Goal: Task Accomplishment & Management: Use online tool/utility

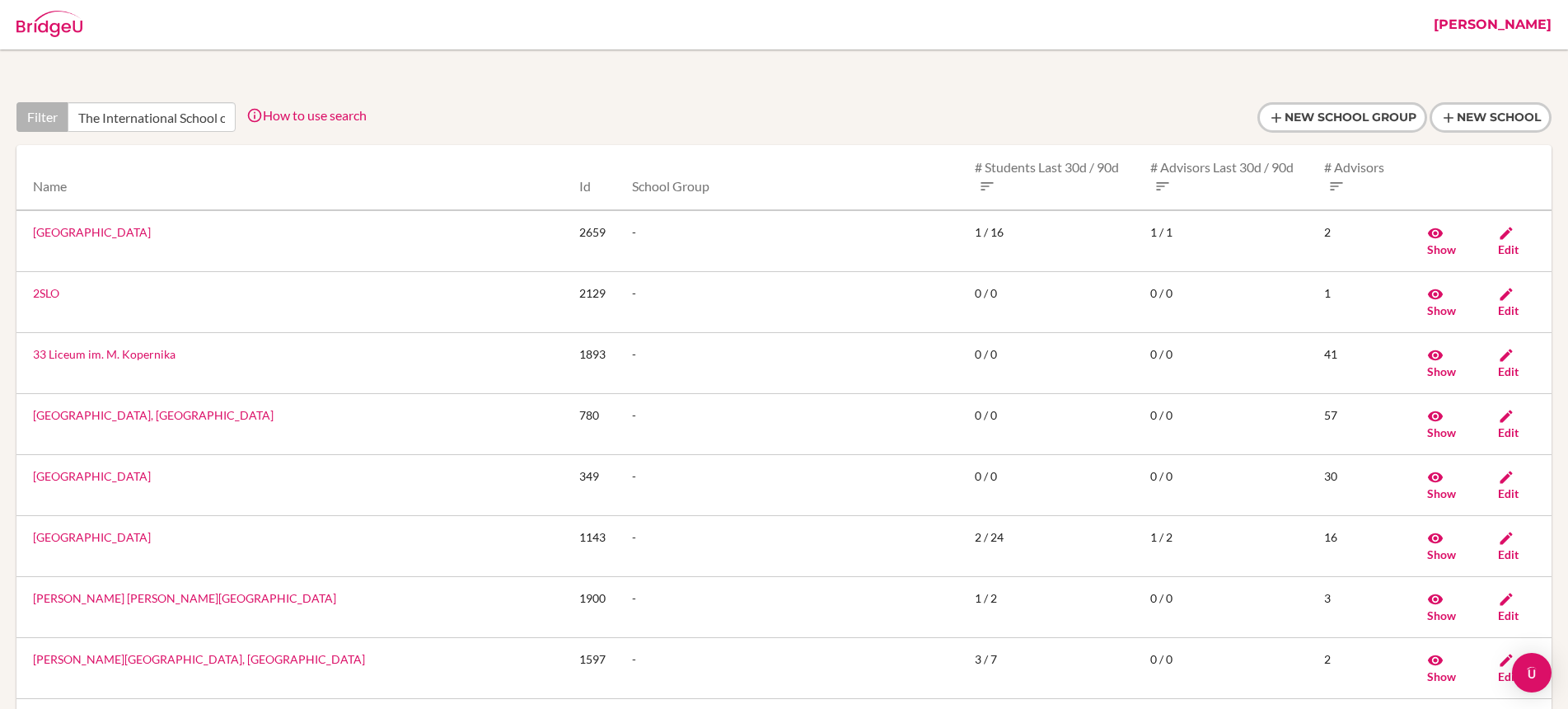
scroll to position [0, 80]
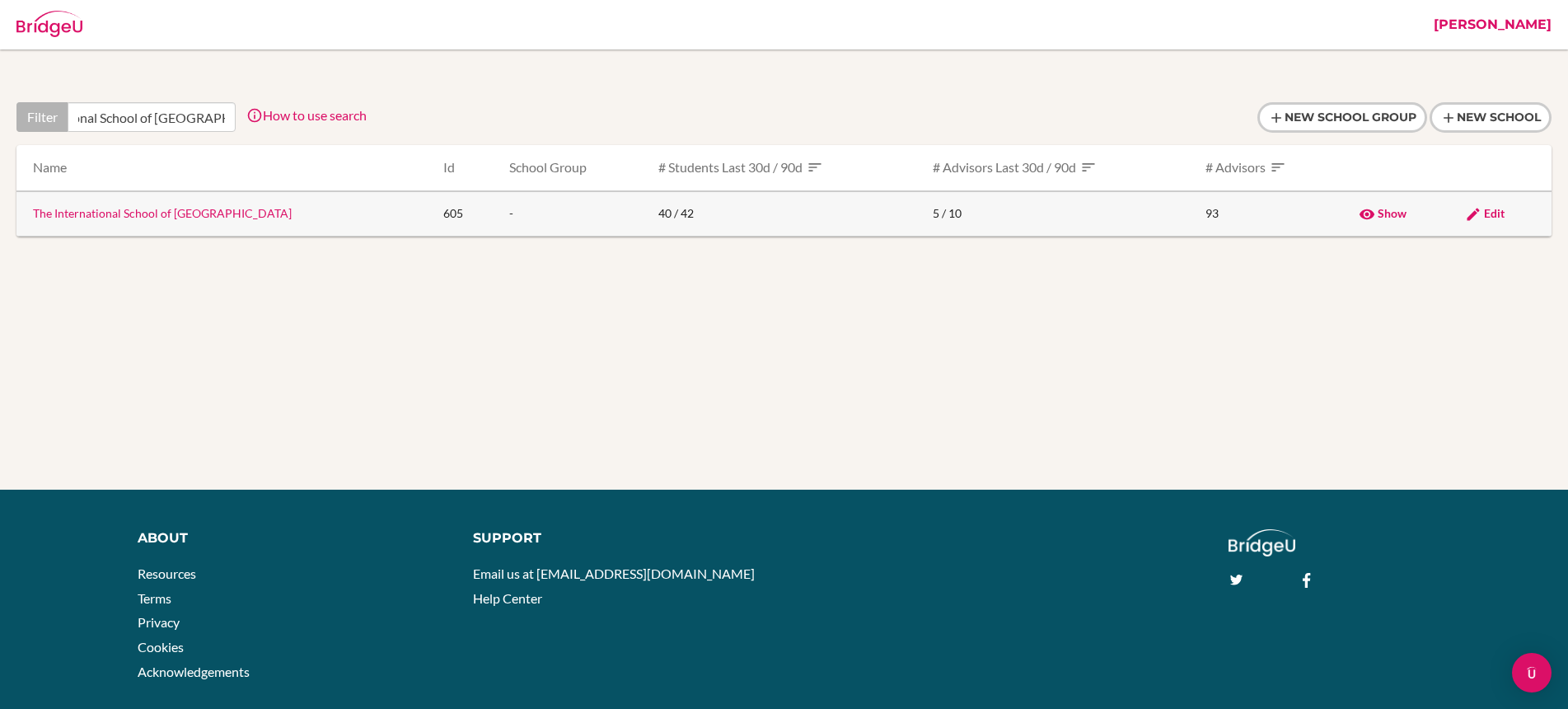
type input "The International School of Azerbaijan"
click at [1484, 210] on span "Edit" at bounding box center [1494, 212] width 21 height 14
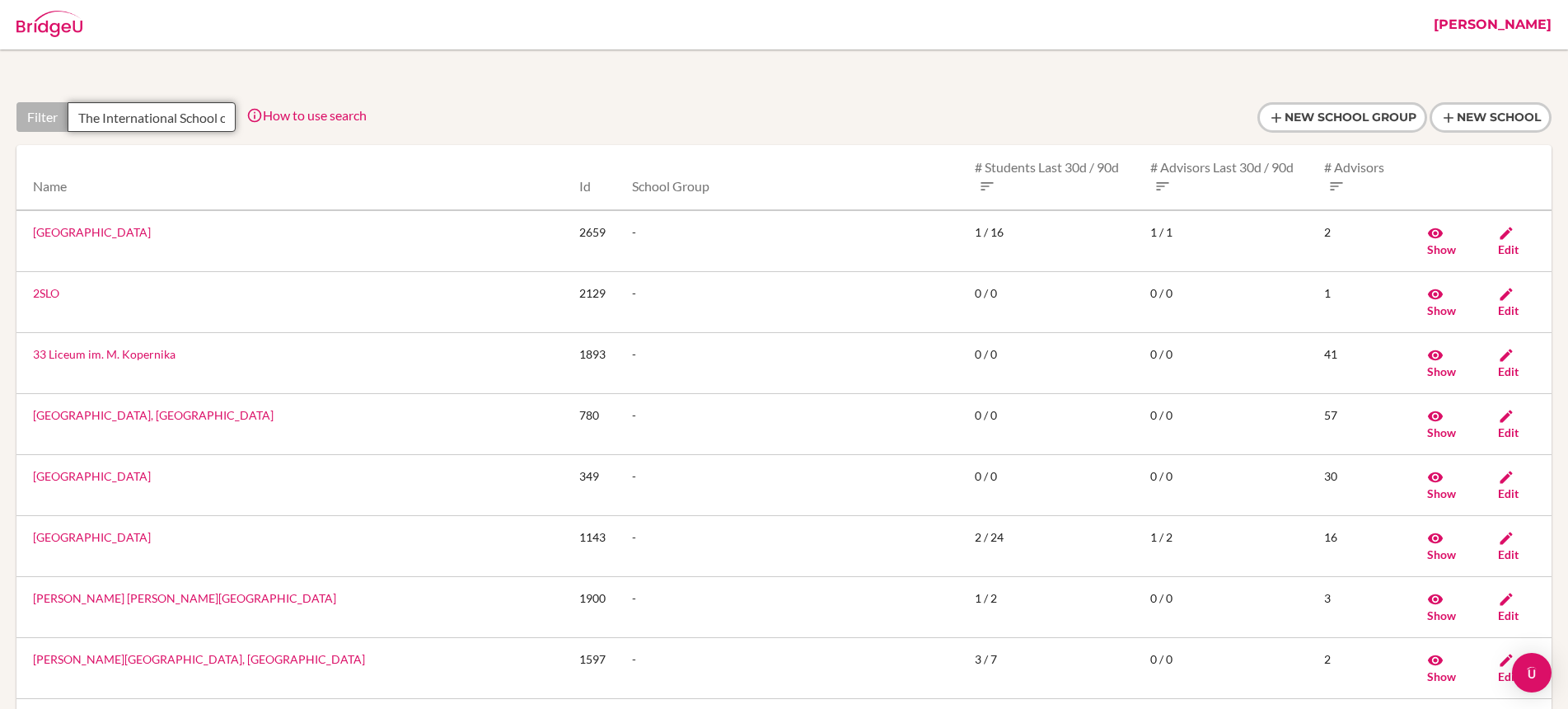
click at [179, 116] on input "The International School of [GEOGRAPHIC_DATA]" at bounding box center [151, 116] width 168 height 30
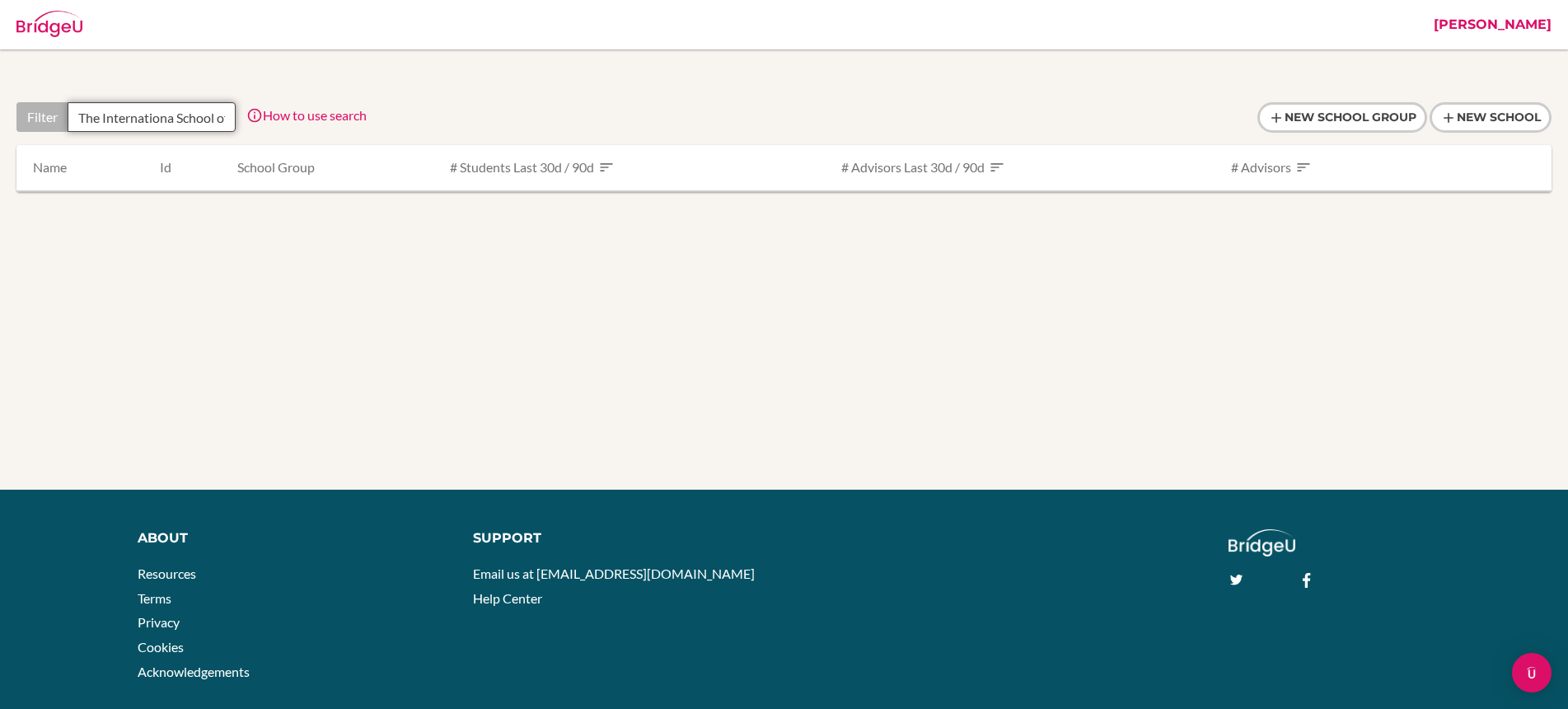
type input "The International School of [GEOGRAPHIC_DATA]"
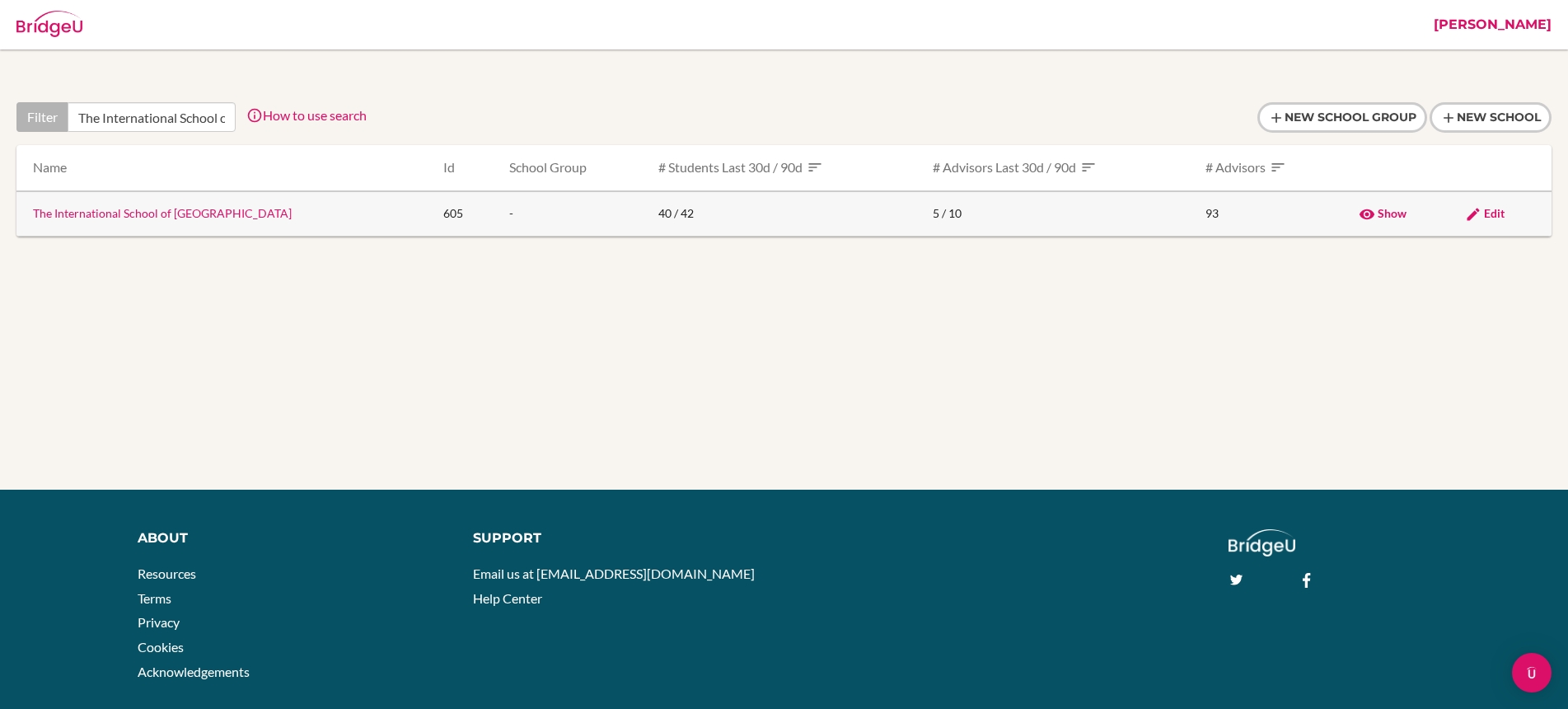
click at [145, 219] on link "The International School of [GEOGRAPHIC_DATA]" at bounding box center [162, 212] width 258 height 14
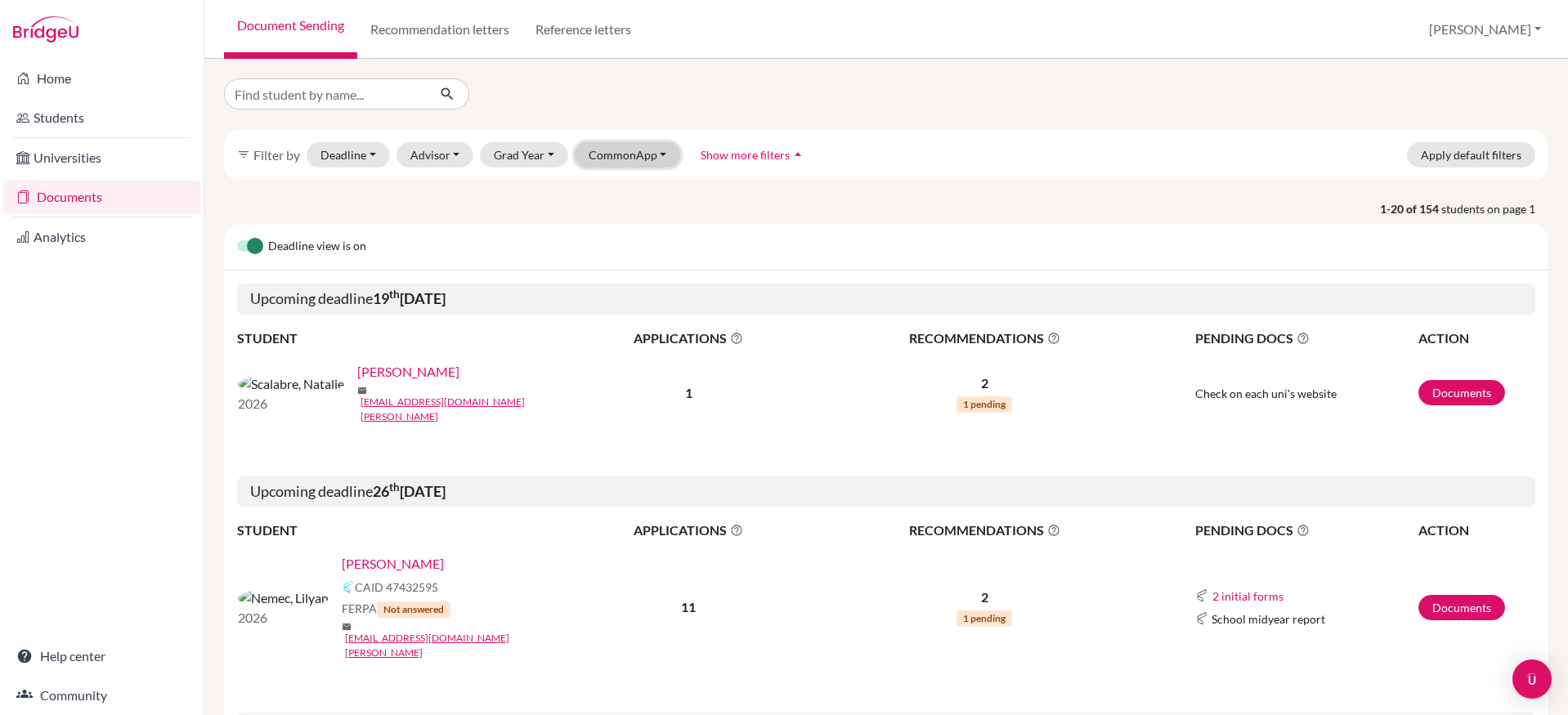
click at [622, 157] on button "CommonApp" at bounding box center [628, 155] width 106 height 25
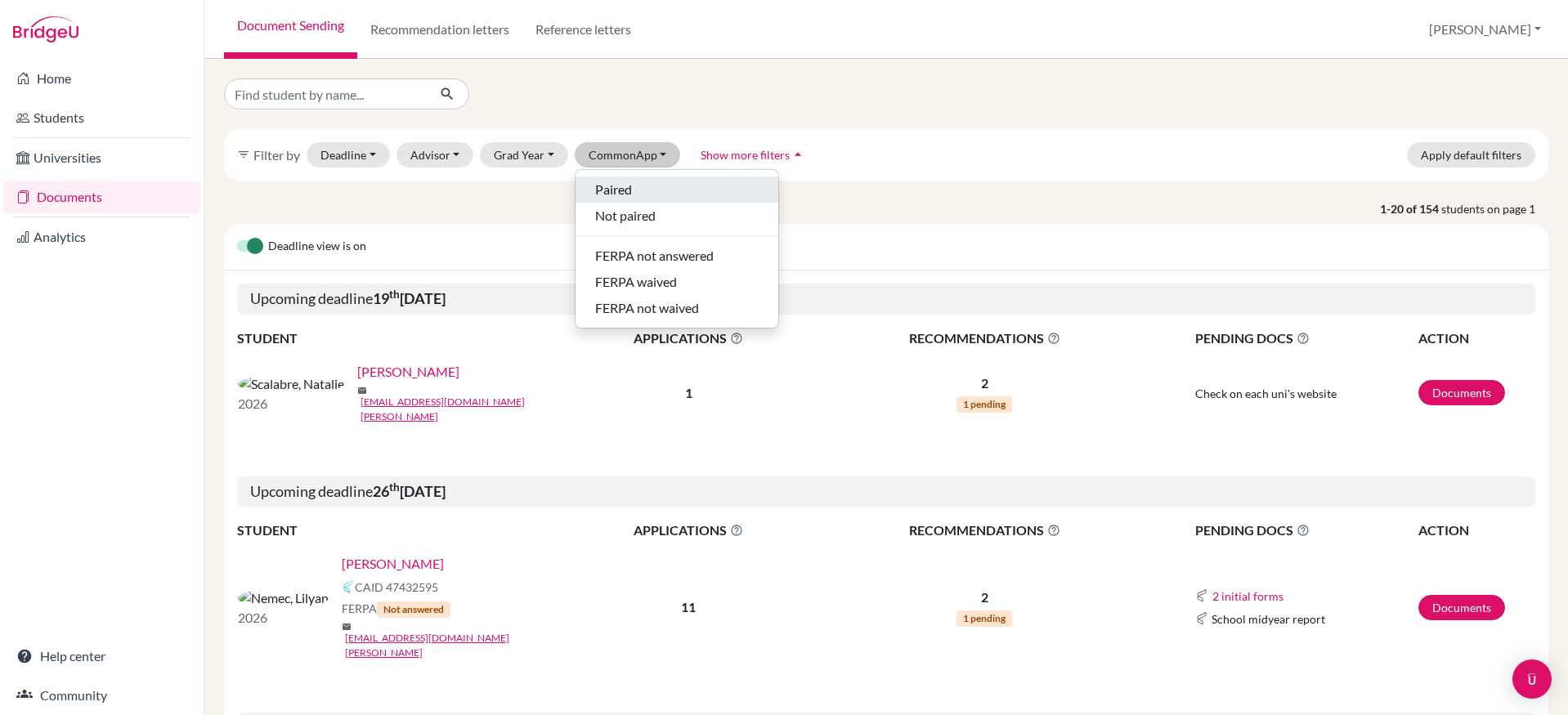
click at [633, 189] on div "Paired" at bounding box center [676, 189] width 163 height 20
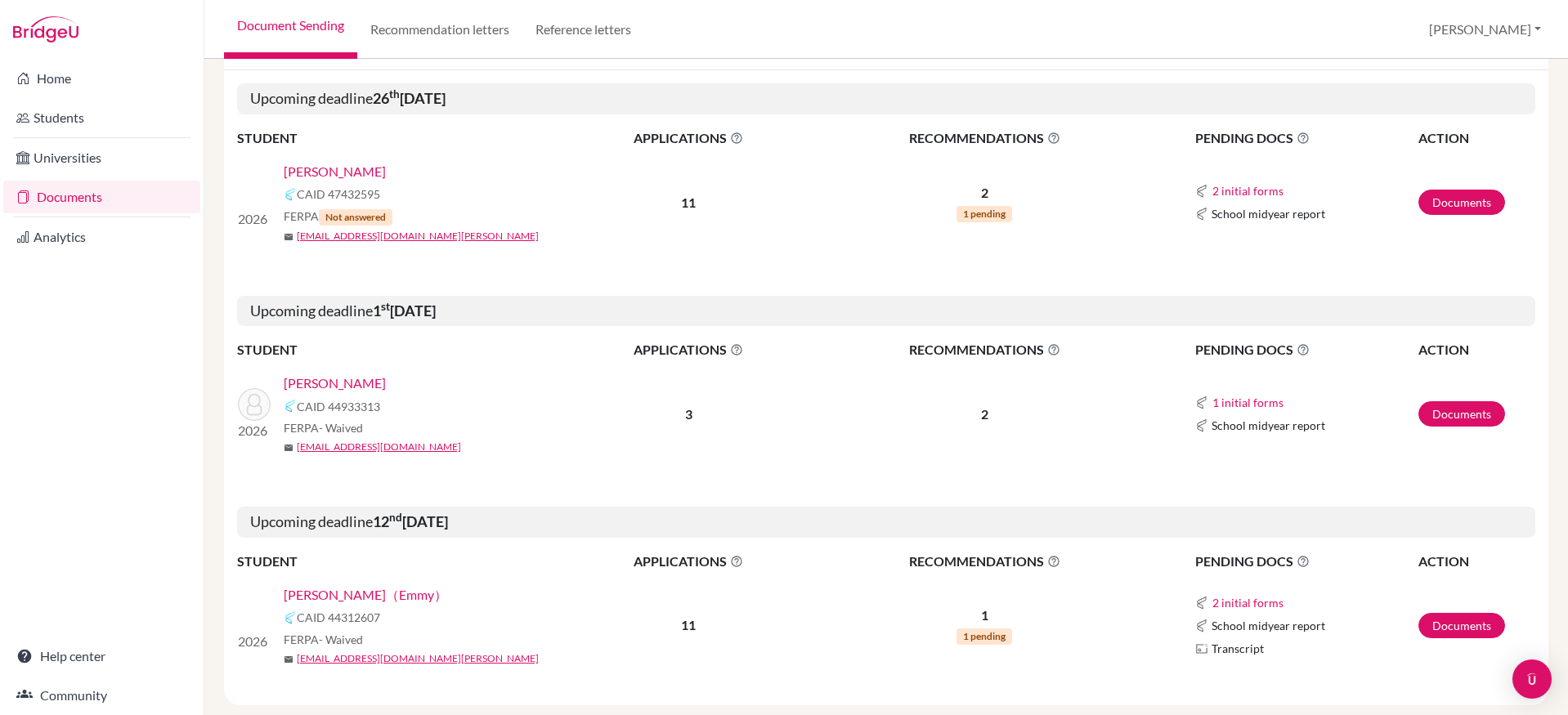
scroll to position [282, 0]
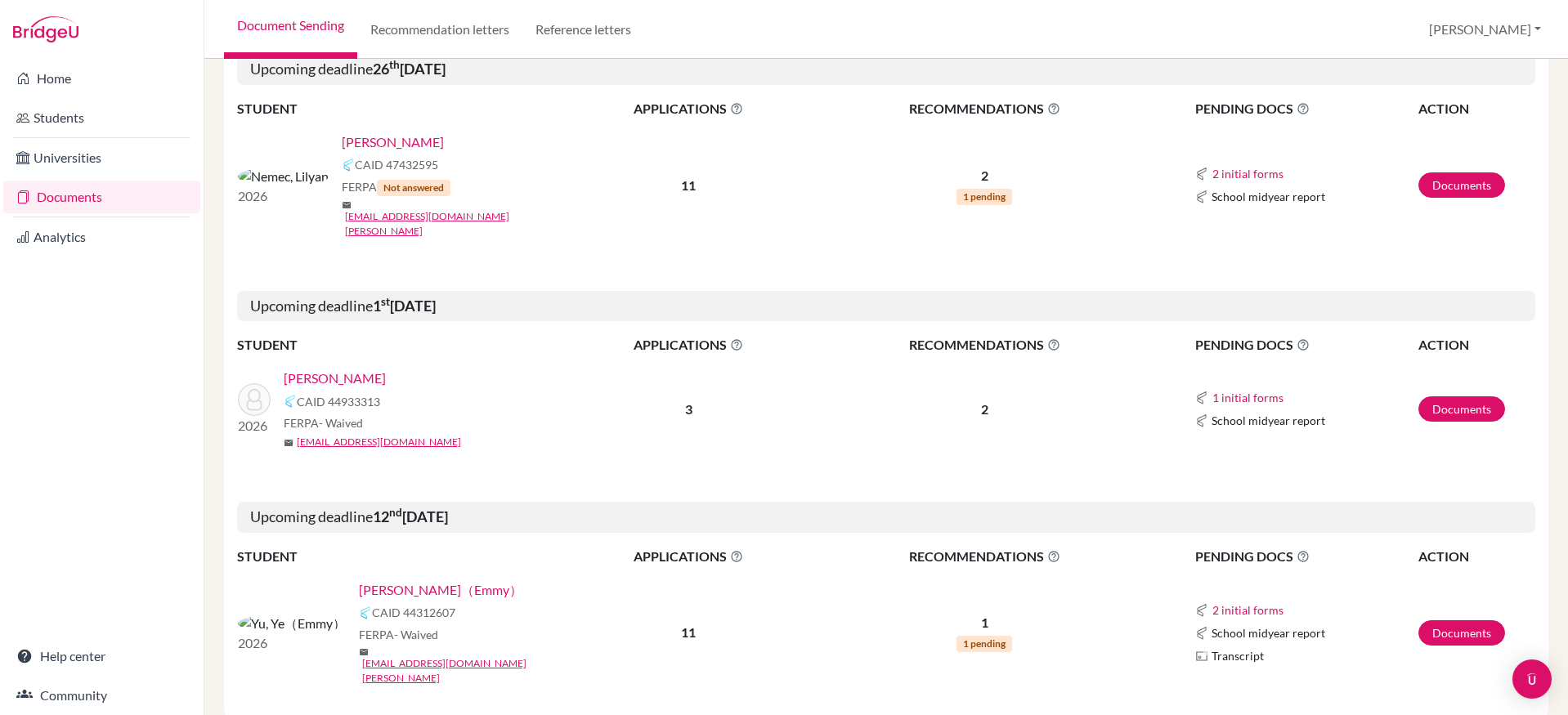
click at [372, 369] on link "Kirkham, Alexander" at bounding box center [334, 379] width 102 height 20
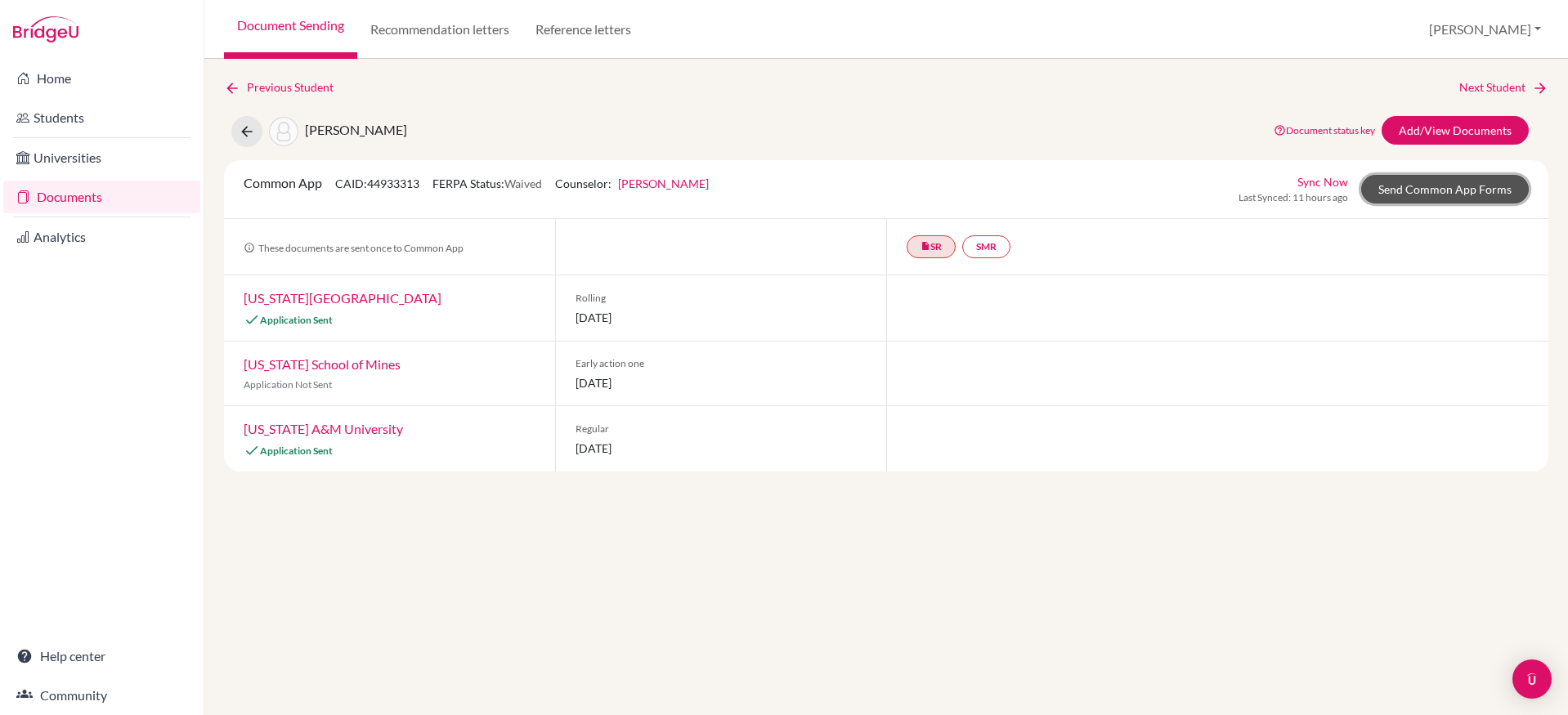
click at [1421, 181] on link "Send Common App Forms" at bounding box center [1444, 189] width 168 height 29
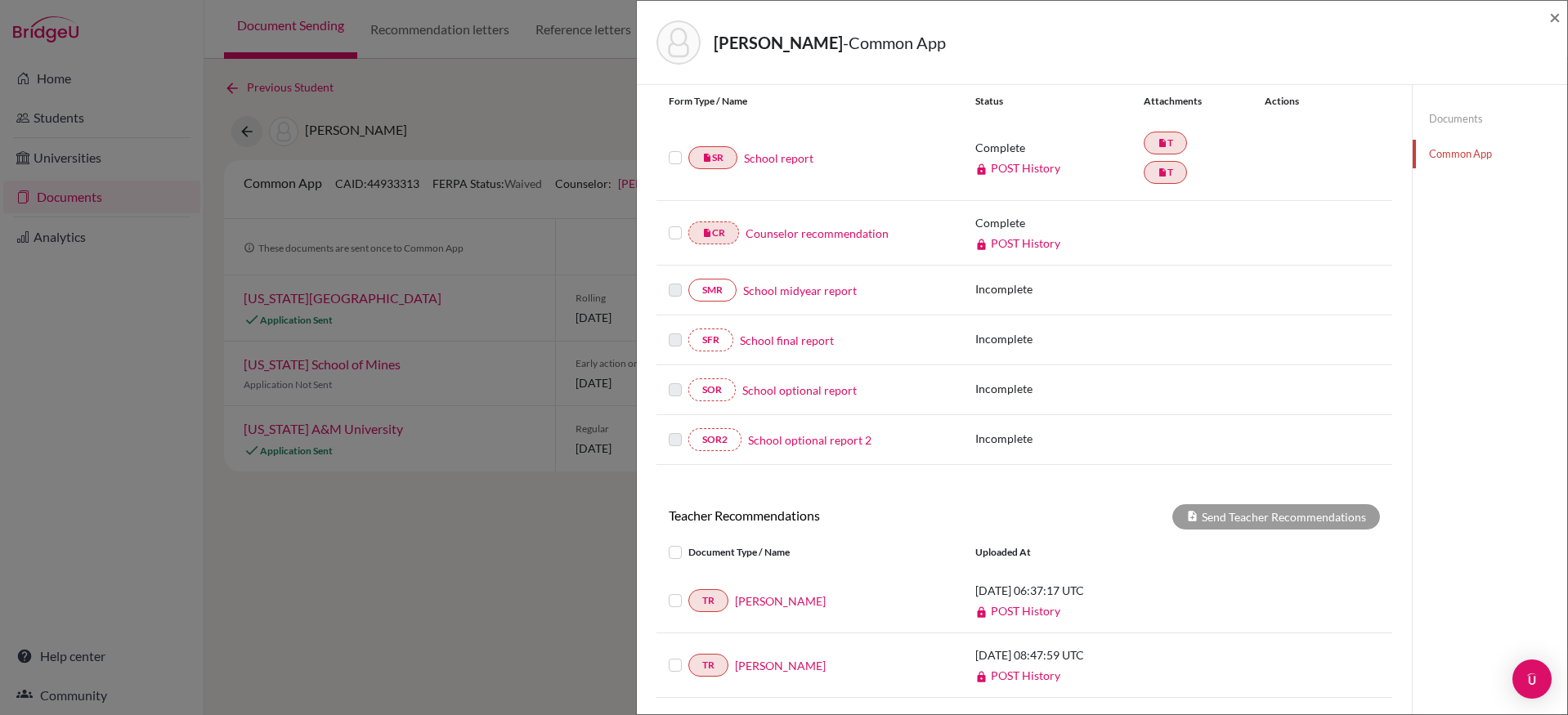
scroll to position [345, 0]
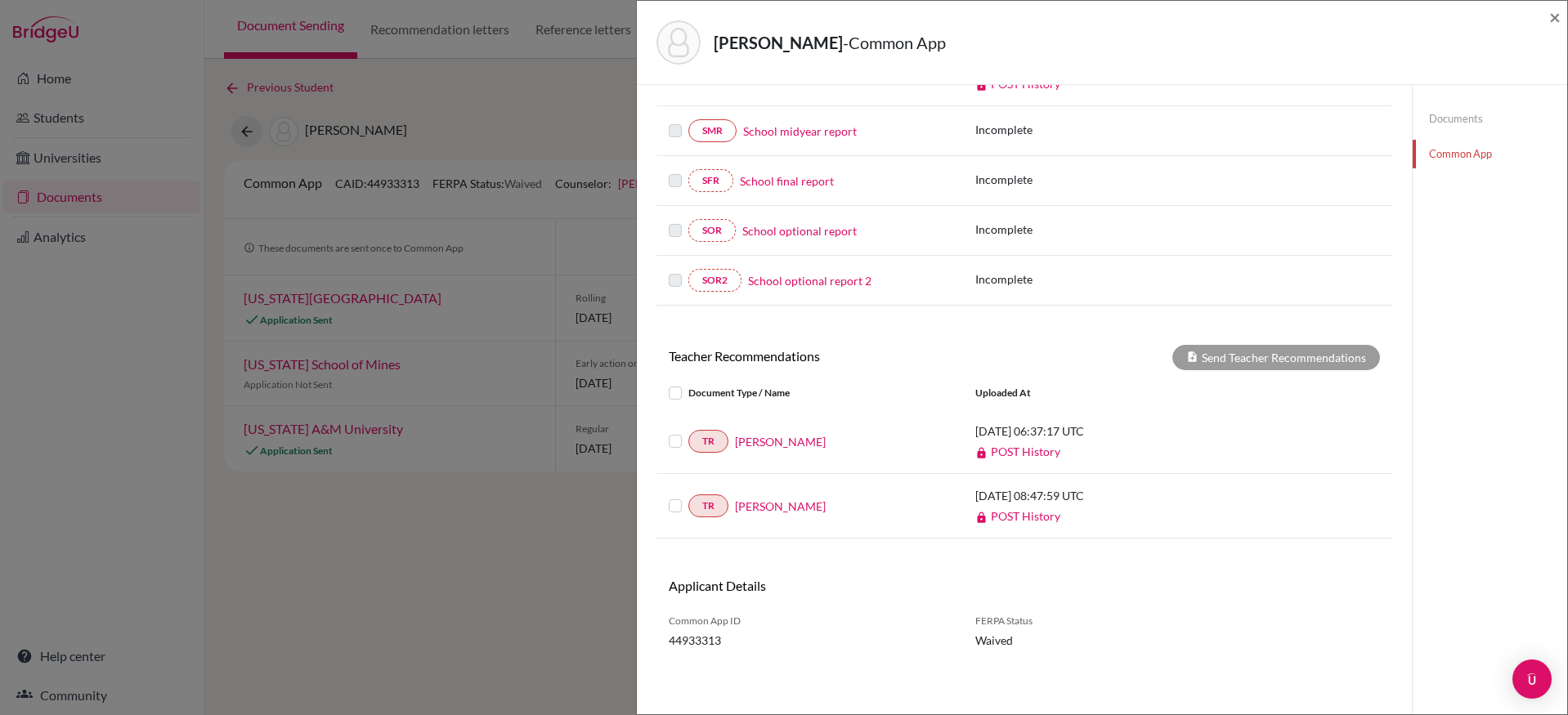
click at [688, 383] on label at bounding box center [688, 383] width 0 height 0
click at [0, 0] on input "checkbox" at bounding box center [0, 0] width 0 height 0
click at [1239, 361] on button "Send Teacher Recommendations" at bounding box center [1276, 357] width 208 height 25
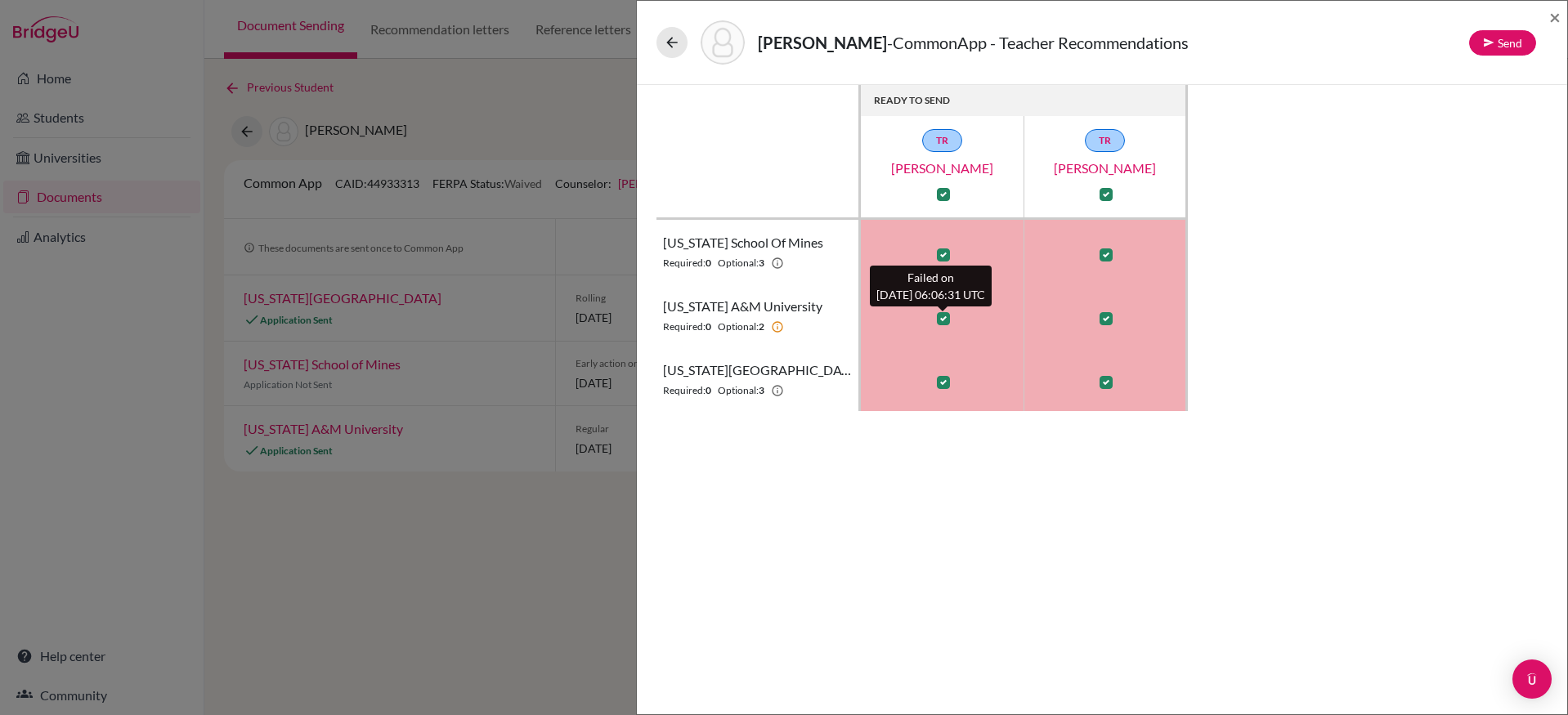
click at [940, 320] on label at bounding box center [943, 318] width 13 height 13
click at [940, 320] on input "checkbox" at bounding box center [939, 316] width 13 height 16
checkbox input "false"
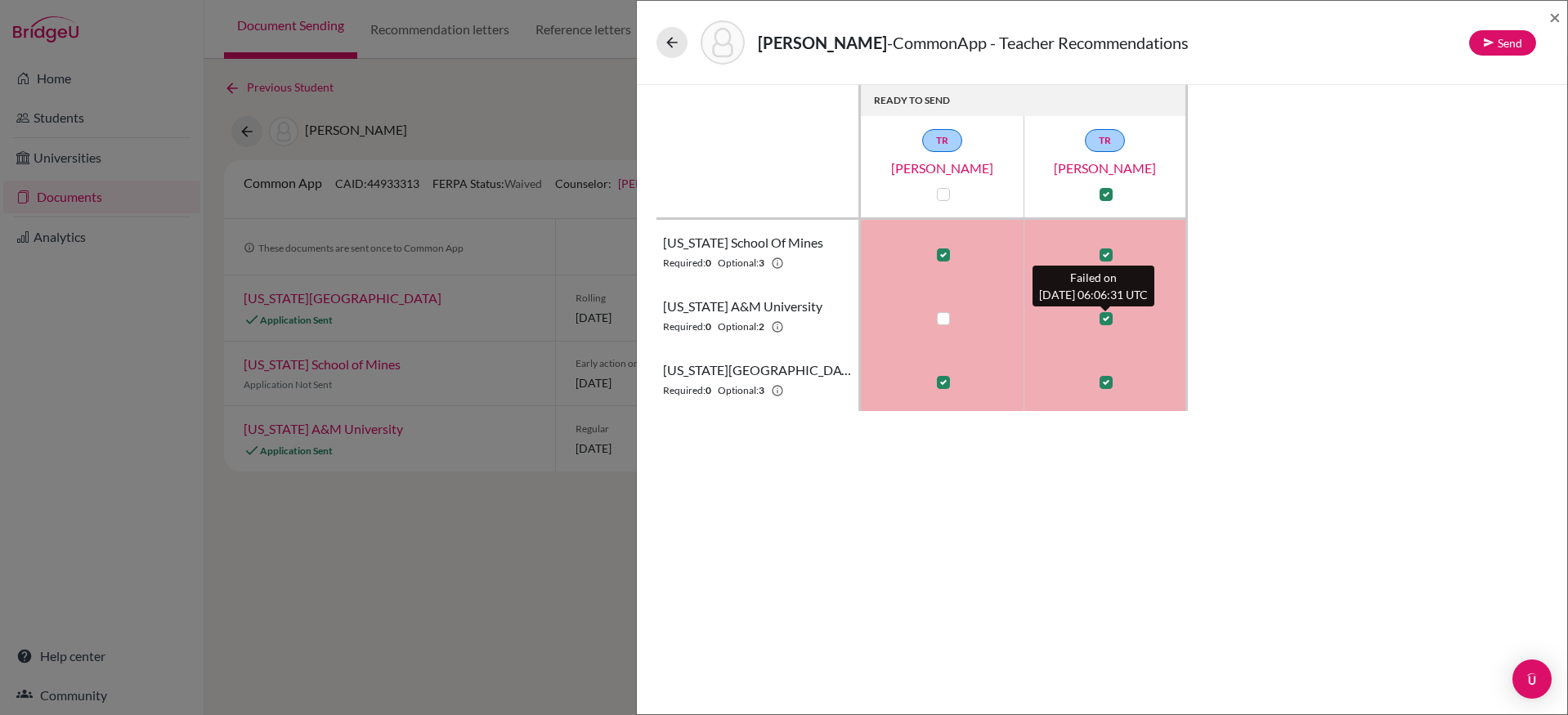
click at [1104, 319] on label at bounding box center [1105, 318] width 13 height 13
click at [1104, 319] on input "checkbox" at bounding box center [1102, 316] width 13 height 16
checkbox input "false"
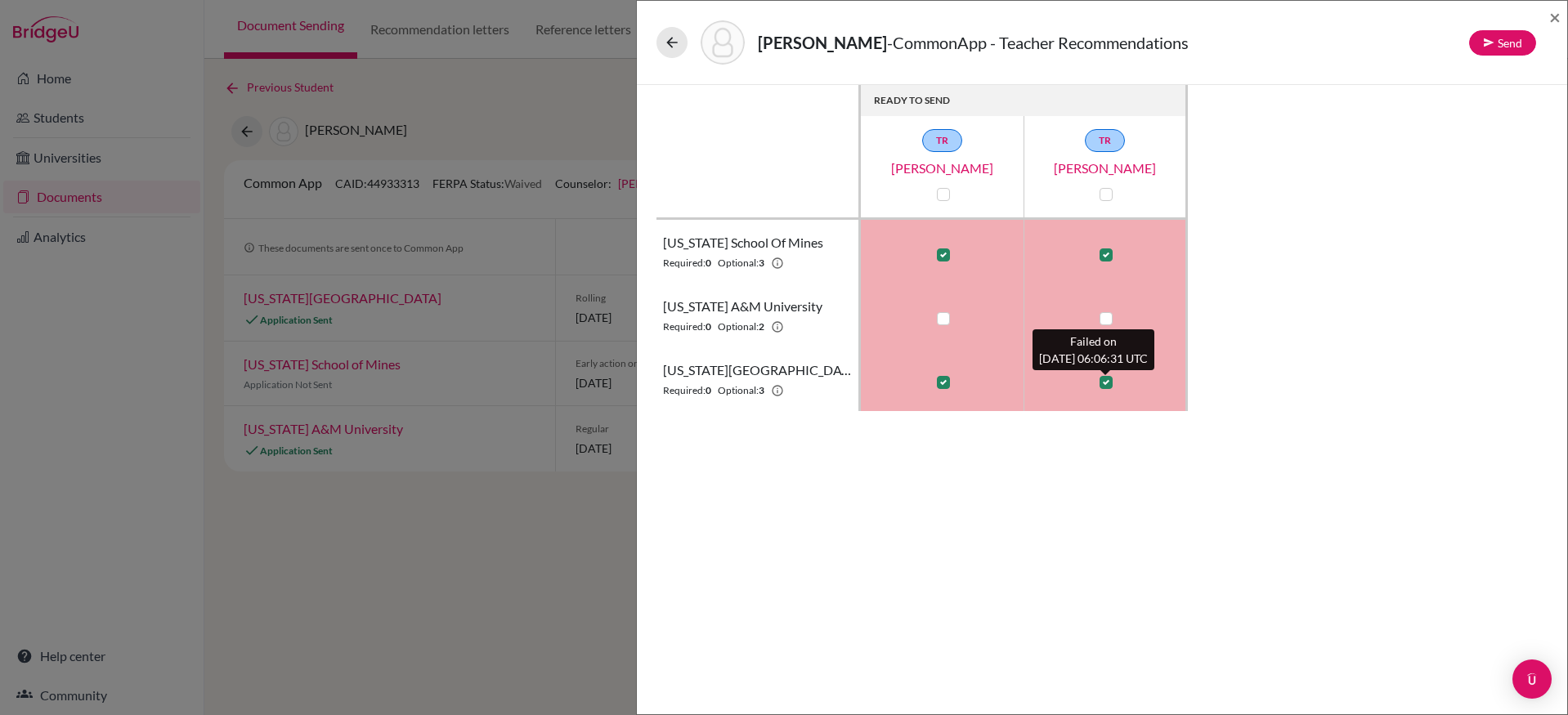
click at [1105, 380] on label at bounding box center [1105, 382] width 13 height 13
click at [1105, 380] on input "checkbox" at bounding box center [1102, 380] width 13 height 16
checkbox input "false"
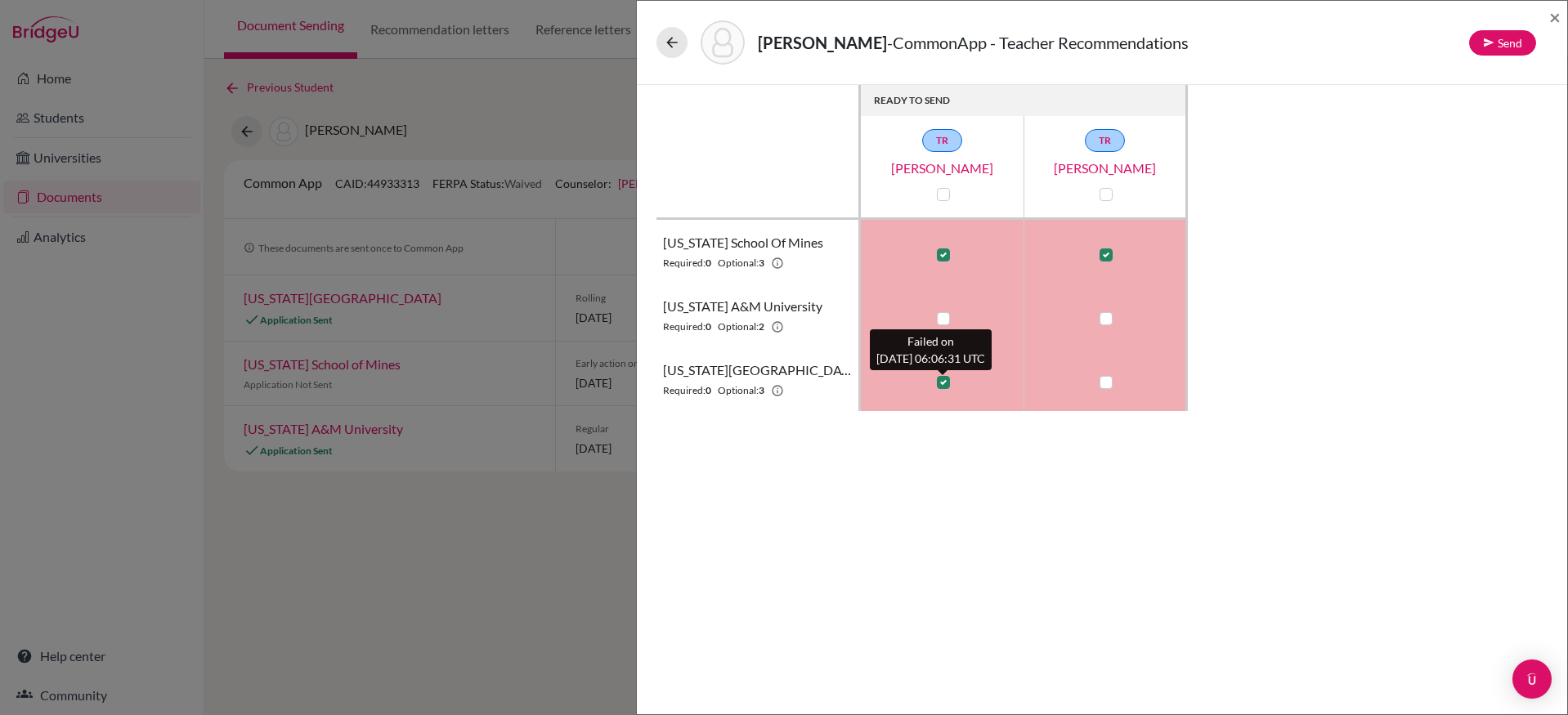
click at [944, 380] on label at bounding box center [943, 382] width 13 height 13
click at [944, 380] on input "checkbox" at bounding box center [939, 380] width 13 height 16
checkbox input "false"
click at [664, 40] on icon at bounding box center [672, 42] width 16 height 16
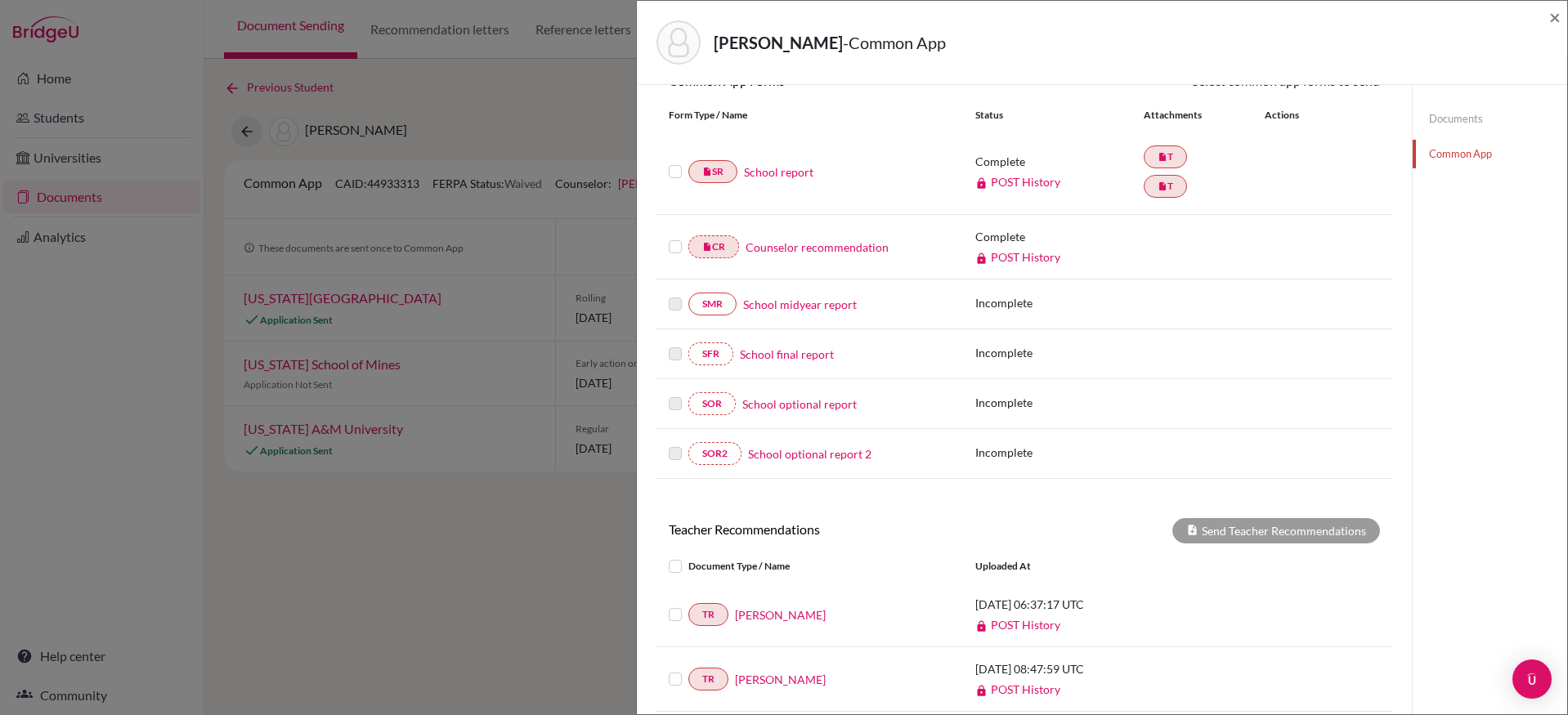
scroll to position [345, 0]
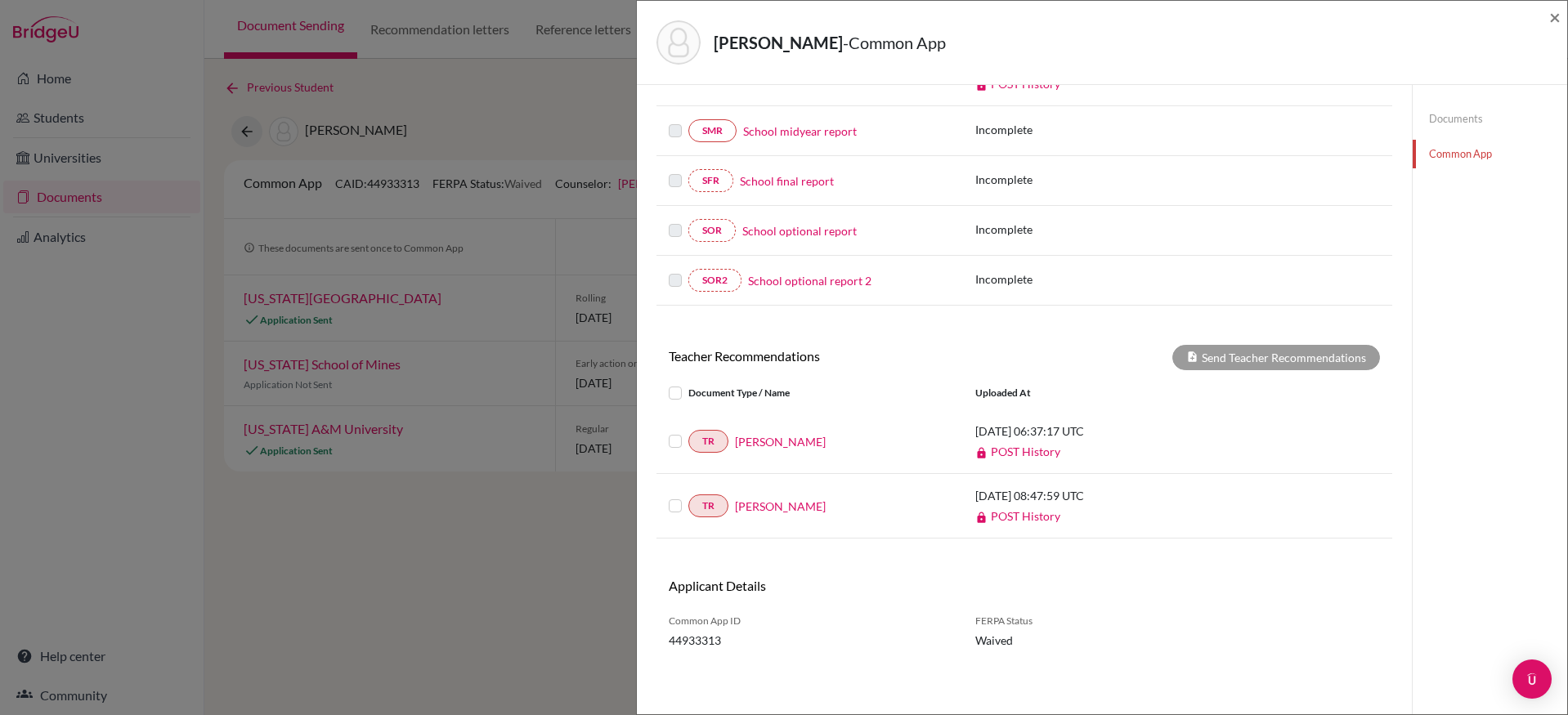
click at [688, 383] on label at bounding box center [688, 383] width 0 height 0
click at [0, 0] on input "checkbox" at bounding box center [0, 0] width 0 height 0
click at [1196, 359] on button "Send Teacher Recommendations" at bounding box center [1276, 357] width 208 height 25
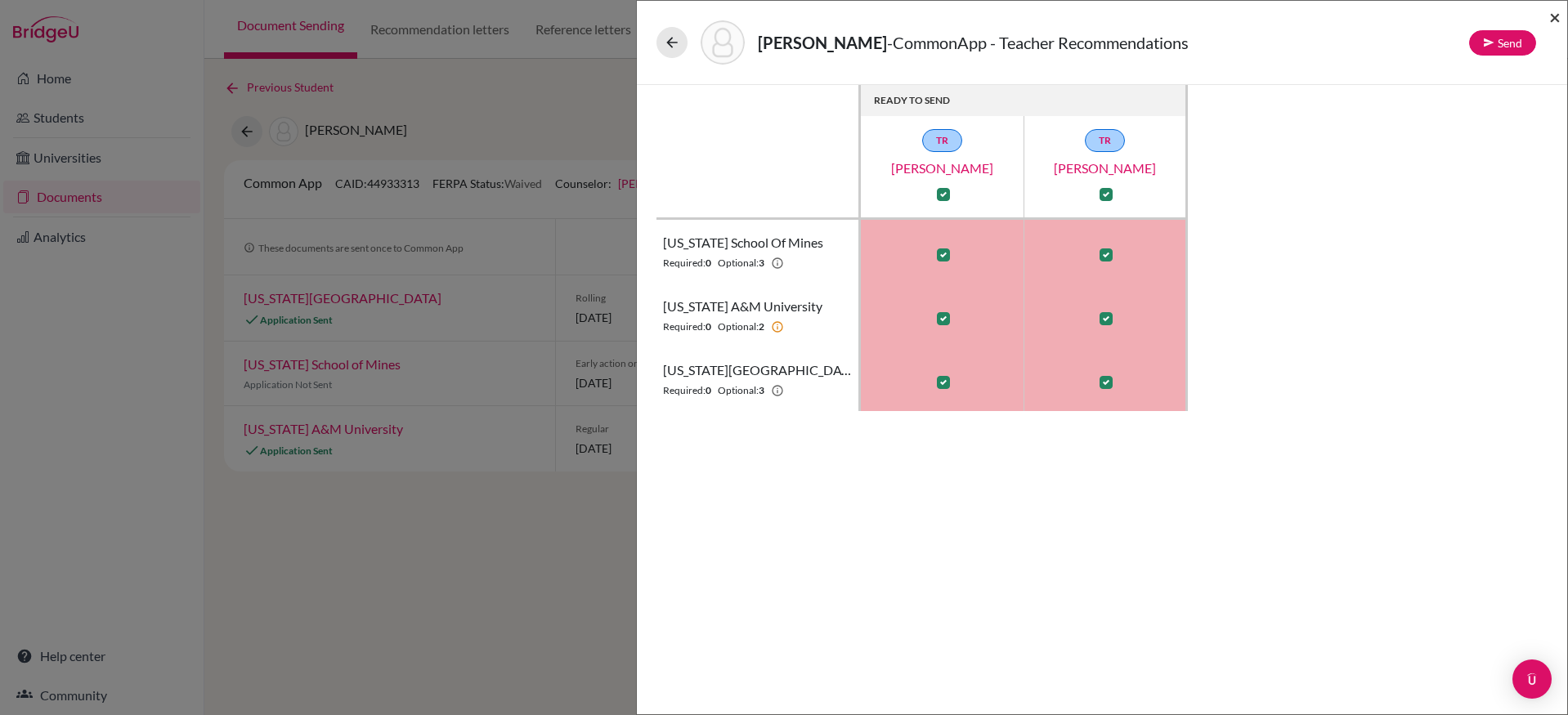
click at [1556, 13] on span "×" at bounding box center [1554, 16] width 12 height 23
